Goal: Transaction & Acquisition: Purchase product/service

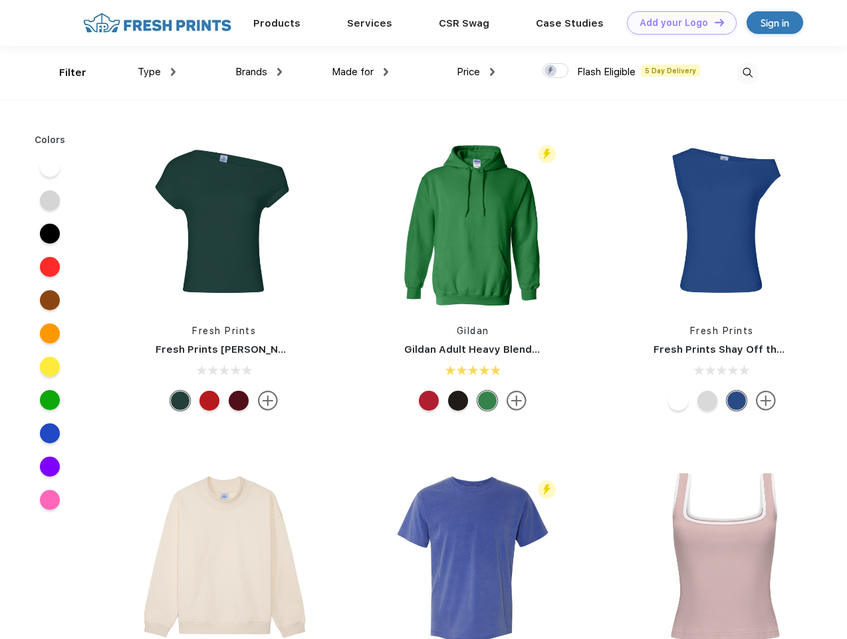
scroll to position [1, 0]
click at [677, 23] on link "Add your Logo Design Tool" at bounding box center [682, 22] width 110 height 23
click at [0, 0] on div "Design Tool" at bounding box center [0, 0] width 0 height 0
click at [714, 22] on link "Add your Logo Design Tool" at bounding box center [682, 22] width 110 height 23
click at [64, 73] on div "Filter" at bounding box center [72, 72] width 27 height 15
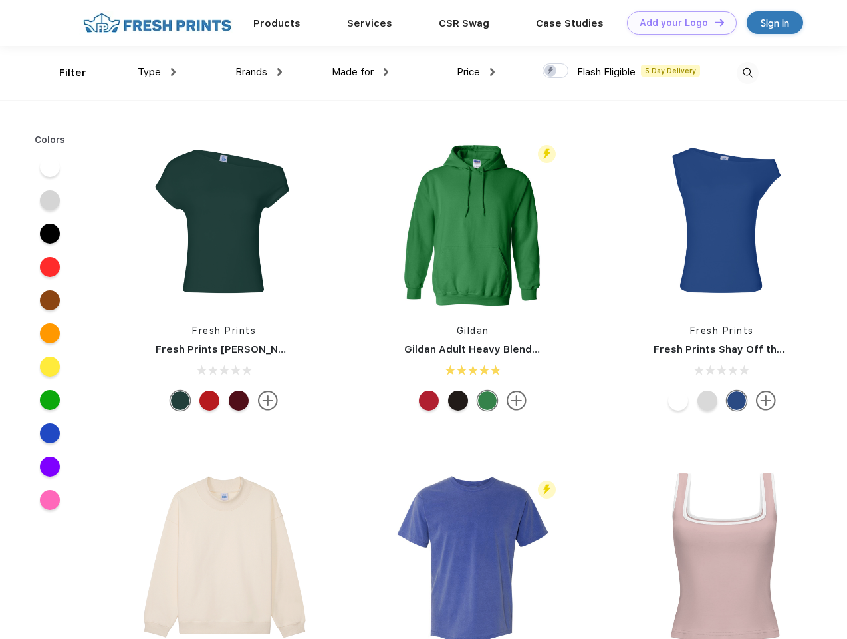
click at [157, 72] on span "Type" at bounding box center [149, 72] width 23 height 12
click at [259, 72] on span "Brands" at bounding box center [251, 72] width 32 height 12
click at [361, 72] on span "Made for" at bounding box center [353, 72] width 42 height 12
click at [476, 72] on span "Price" at bounding box center [468, 72] width 23 height 12
click at [556, 71] on div at bounding box center [556, 70] width 26 height 15
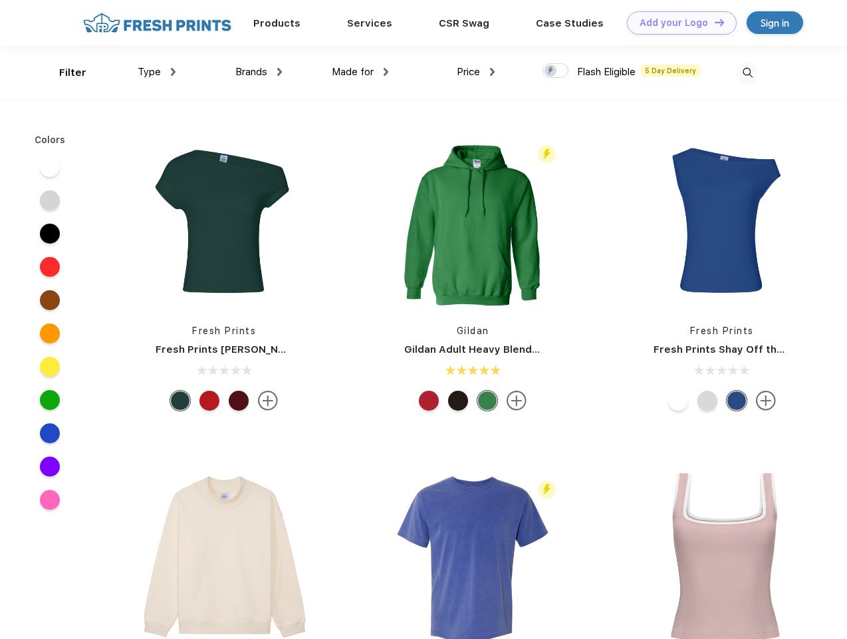
click at [551, 71] on input "checkbox" at bounding box center [547, 67] width 9 height 9
click at [748, 73] on img at bounding box center [748, 73] width 22 height 22
